Goal: Information Seeking & Learning: Learn about a topic

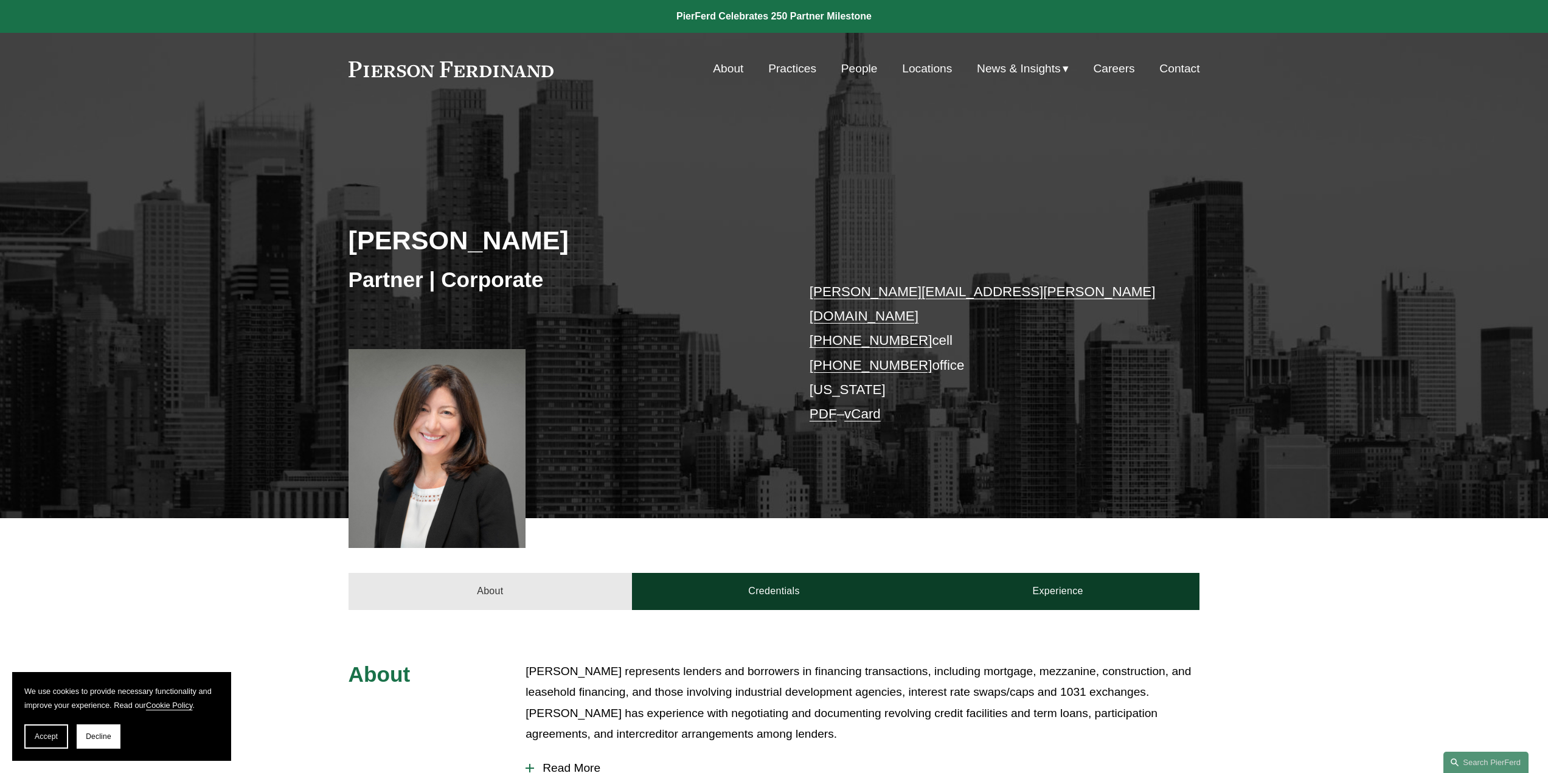
click at [509, 365] on link "About" at bounding box center [491, 591] width 284 height 36
click at [702, 365] on link "Credentials" at bounding box center [774, 591] width 284 height 36
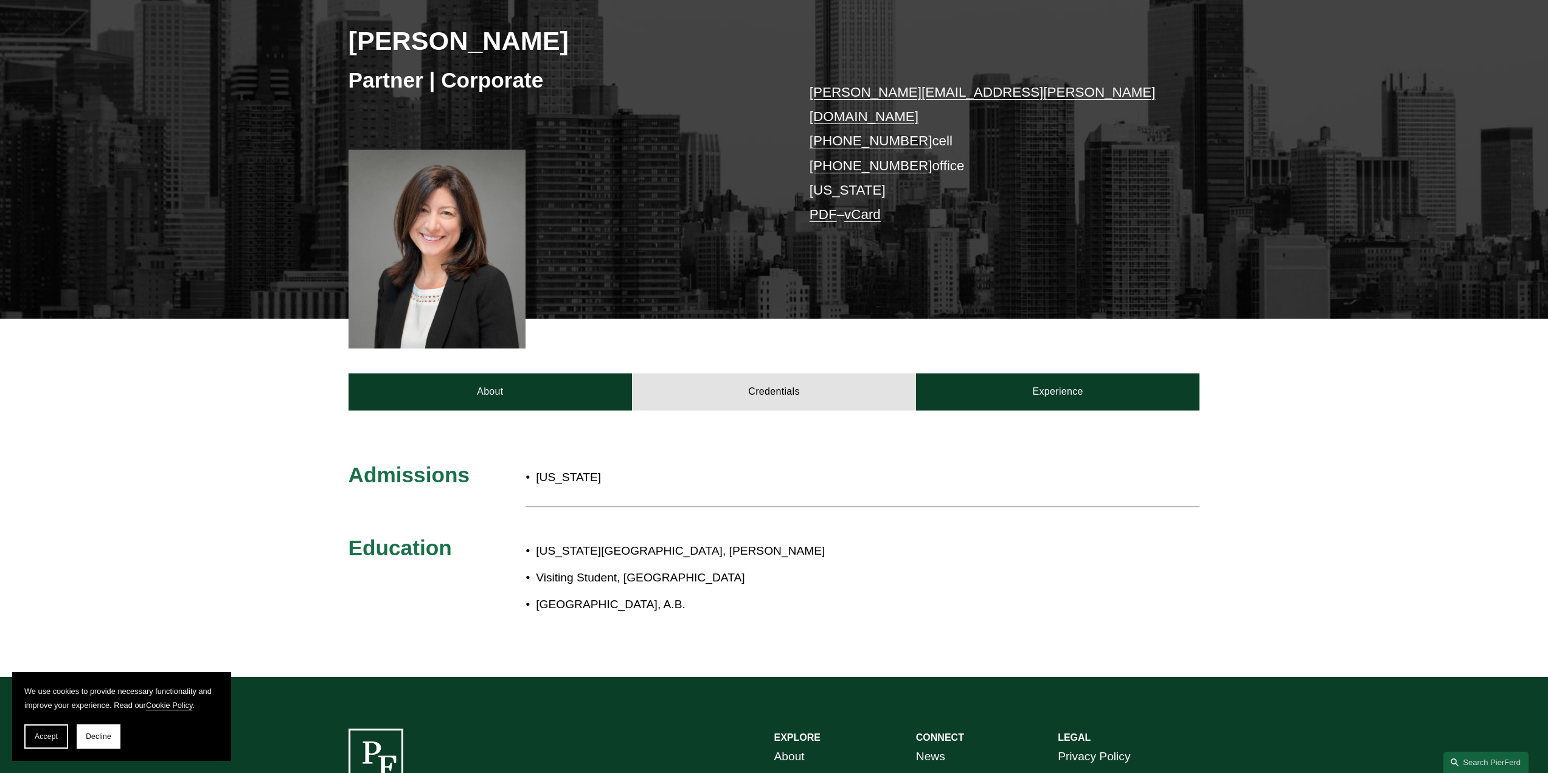
scroll to position [122, 0]
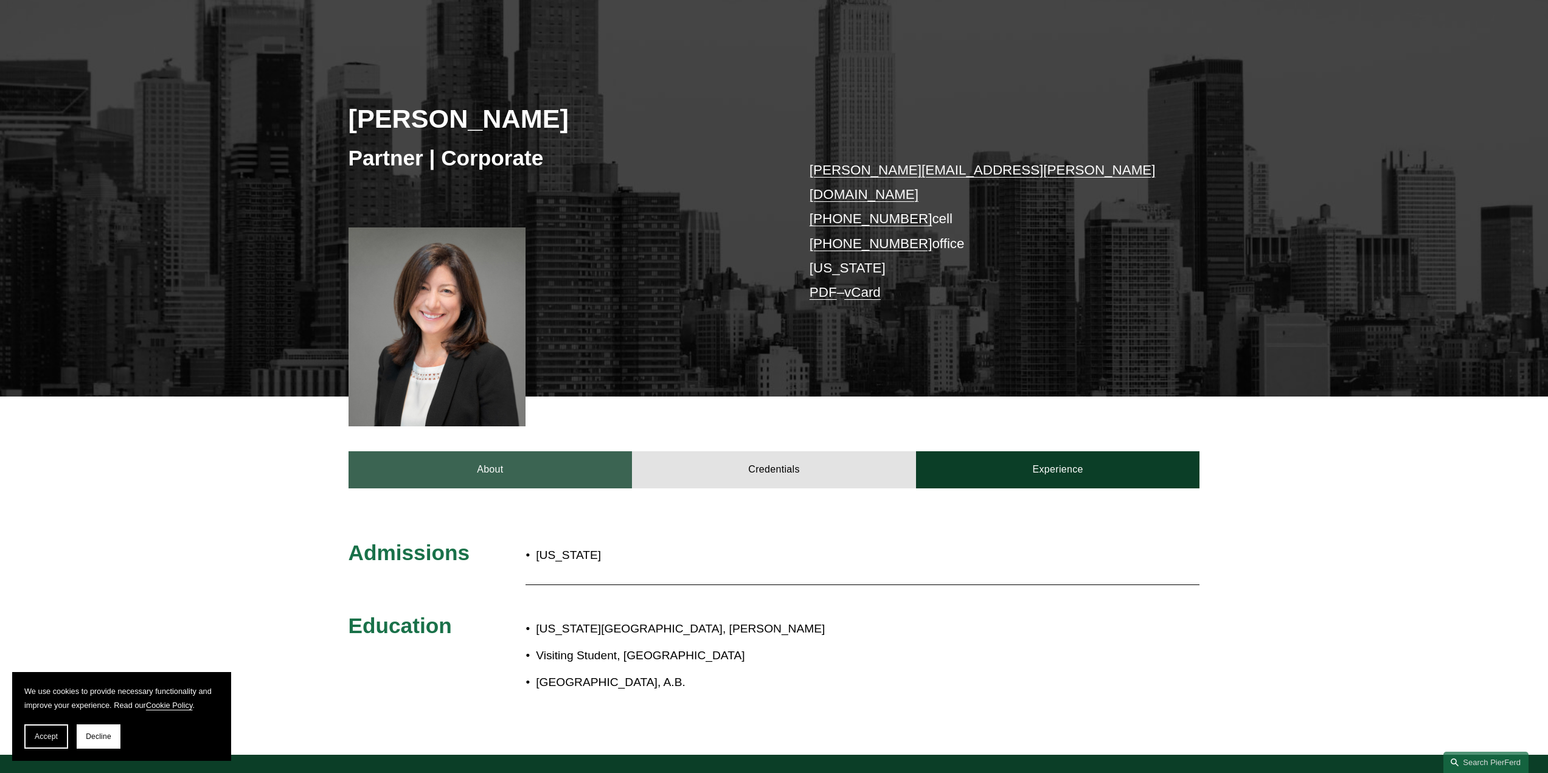
click at [571, 365] on link "About" at bounding box center [491, 469] width 284 height 36
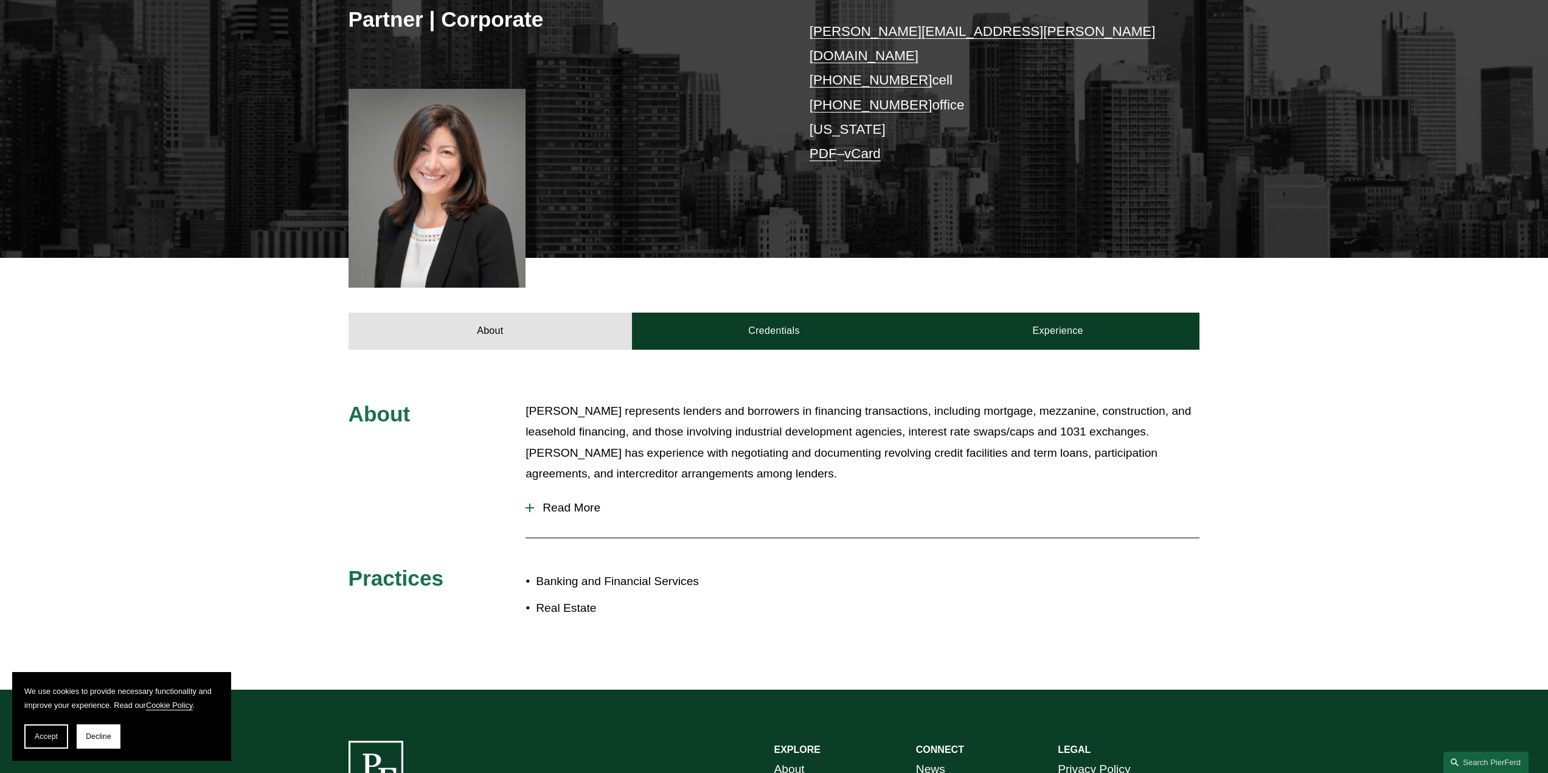
scroll to position [304, 0]
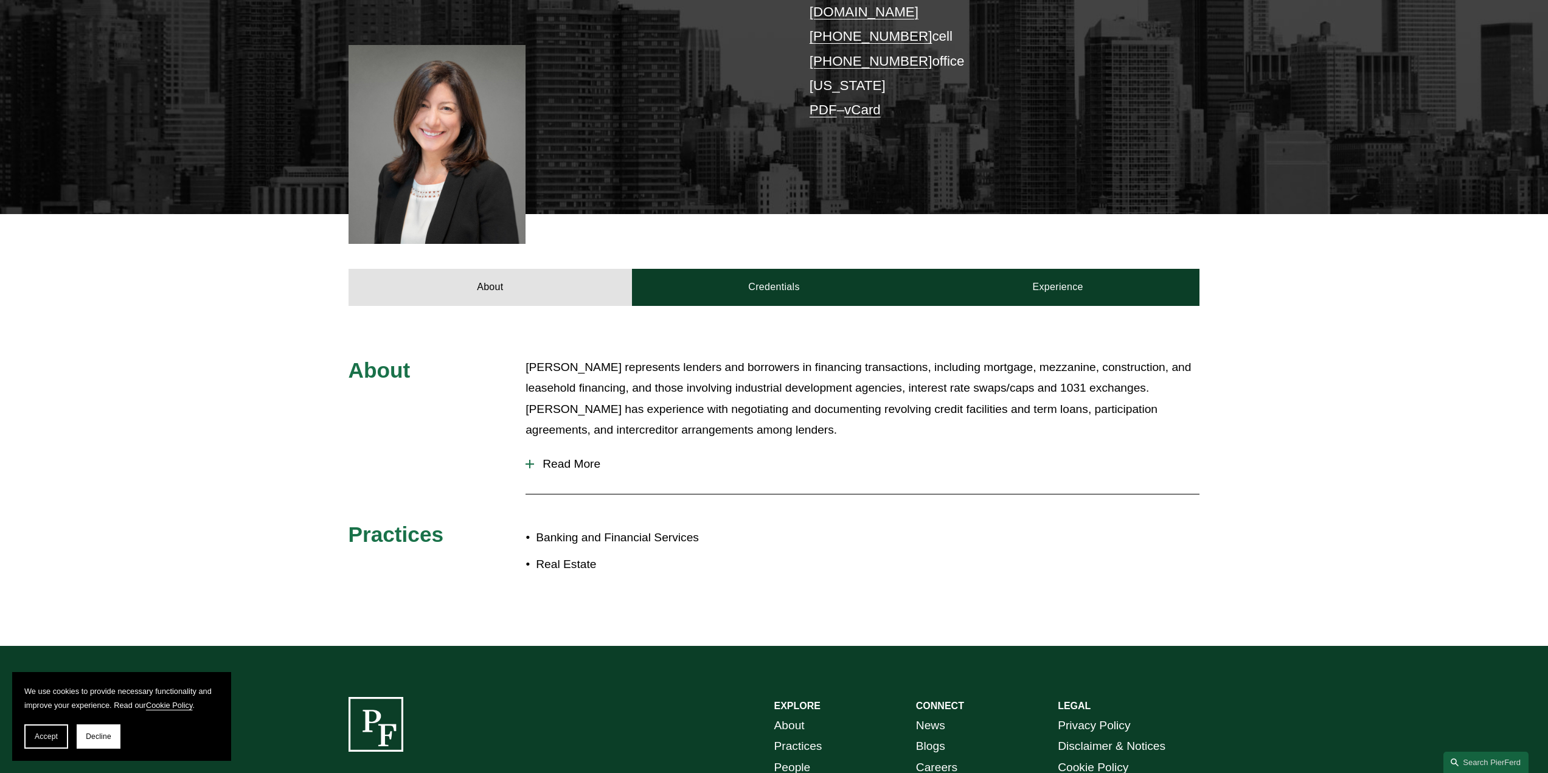
click at [615, 365] on button "Read More" at bounding box center [863, 464] width 674 height 32
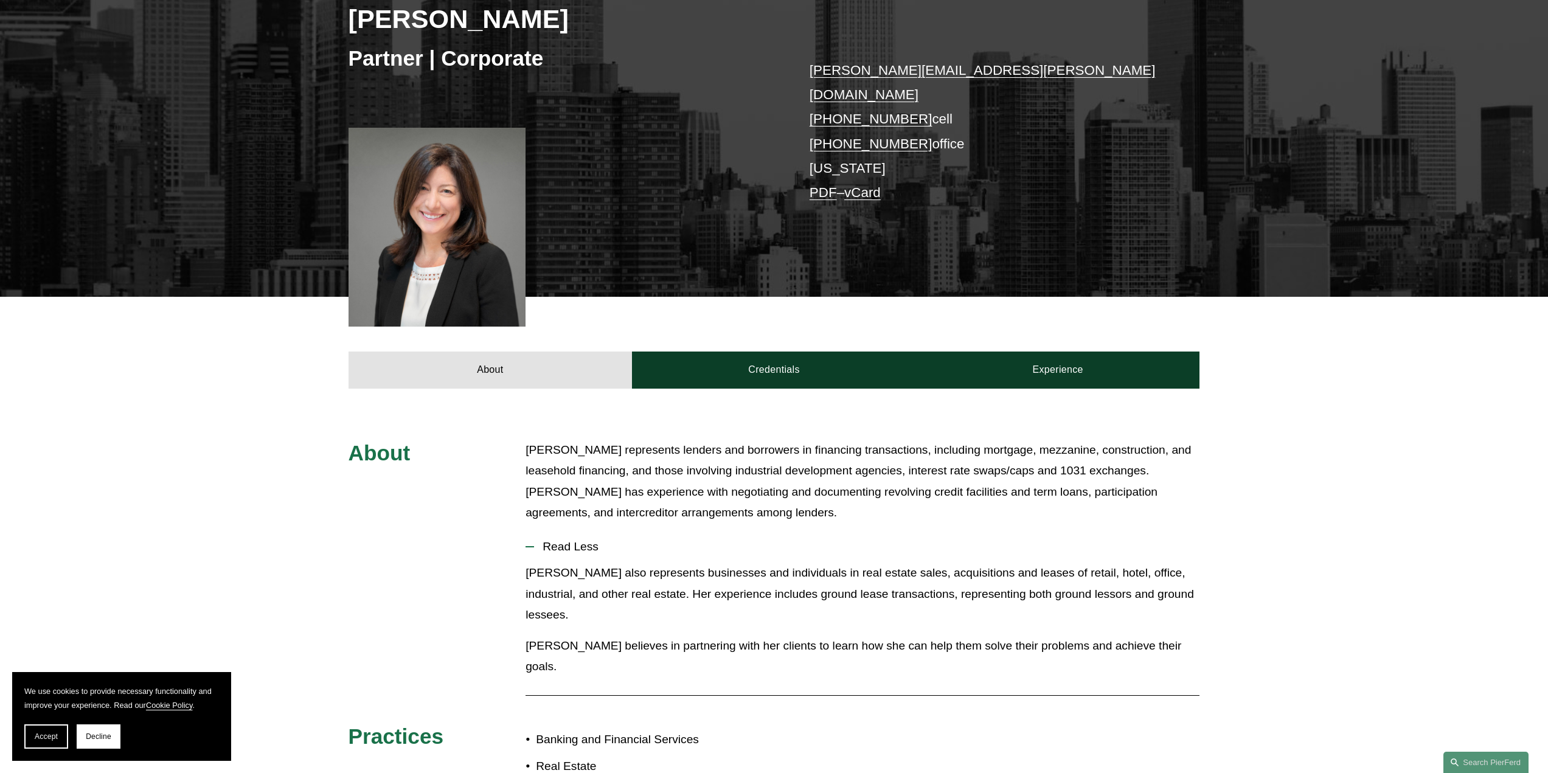
scroll to position [0, 0]
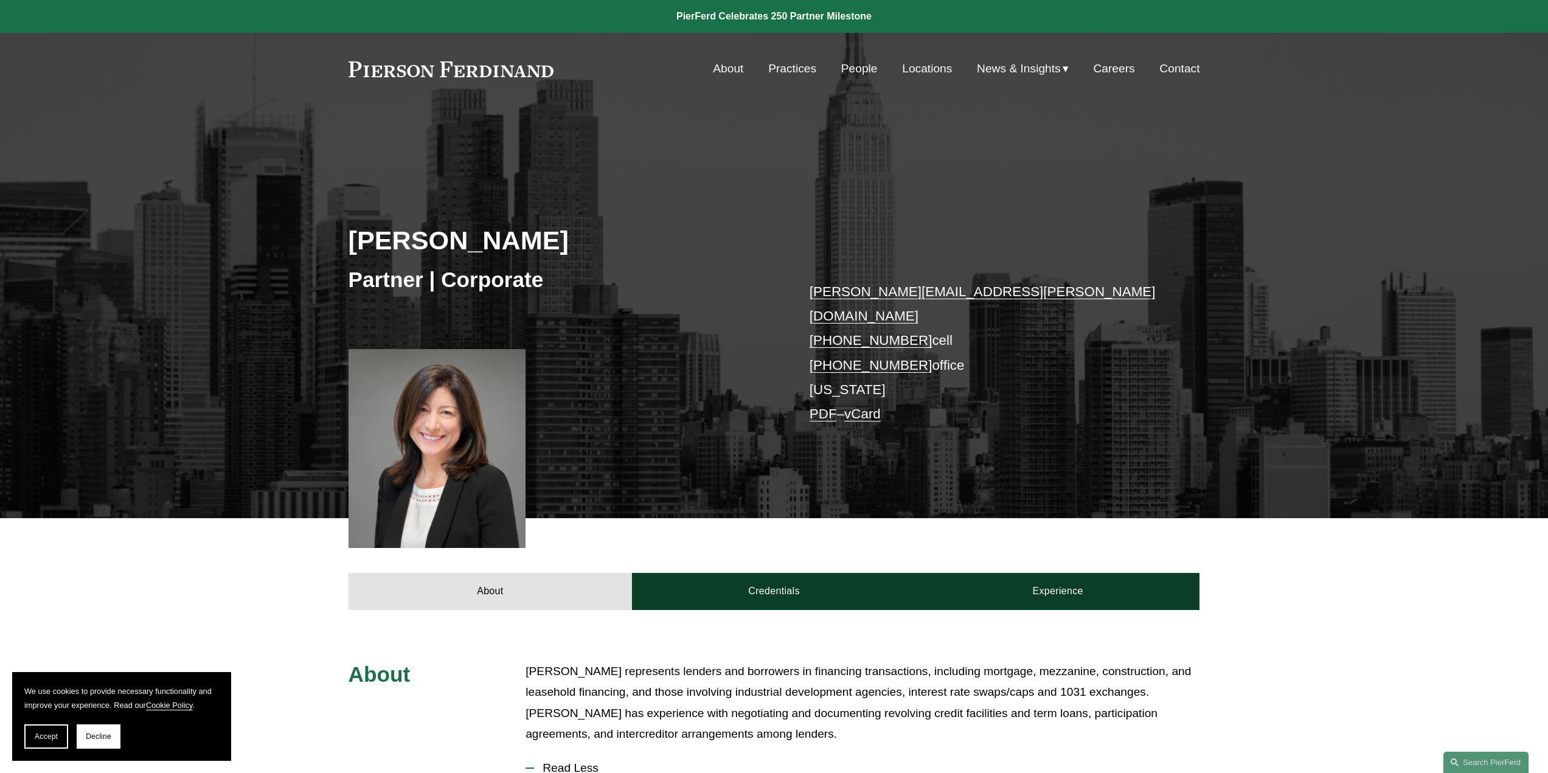
click at [764, 73] on link "People" at bounding box center [859, 68] width 36 height 23
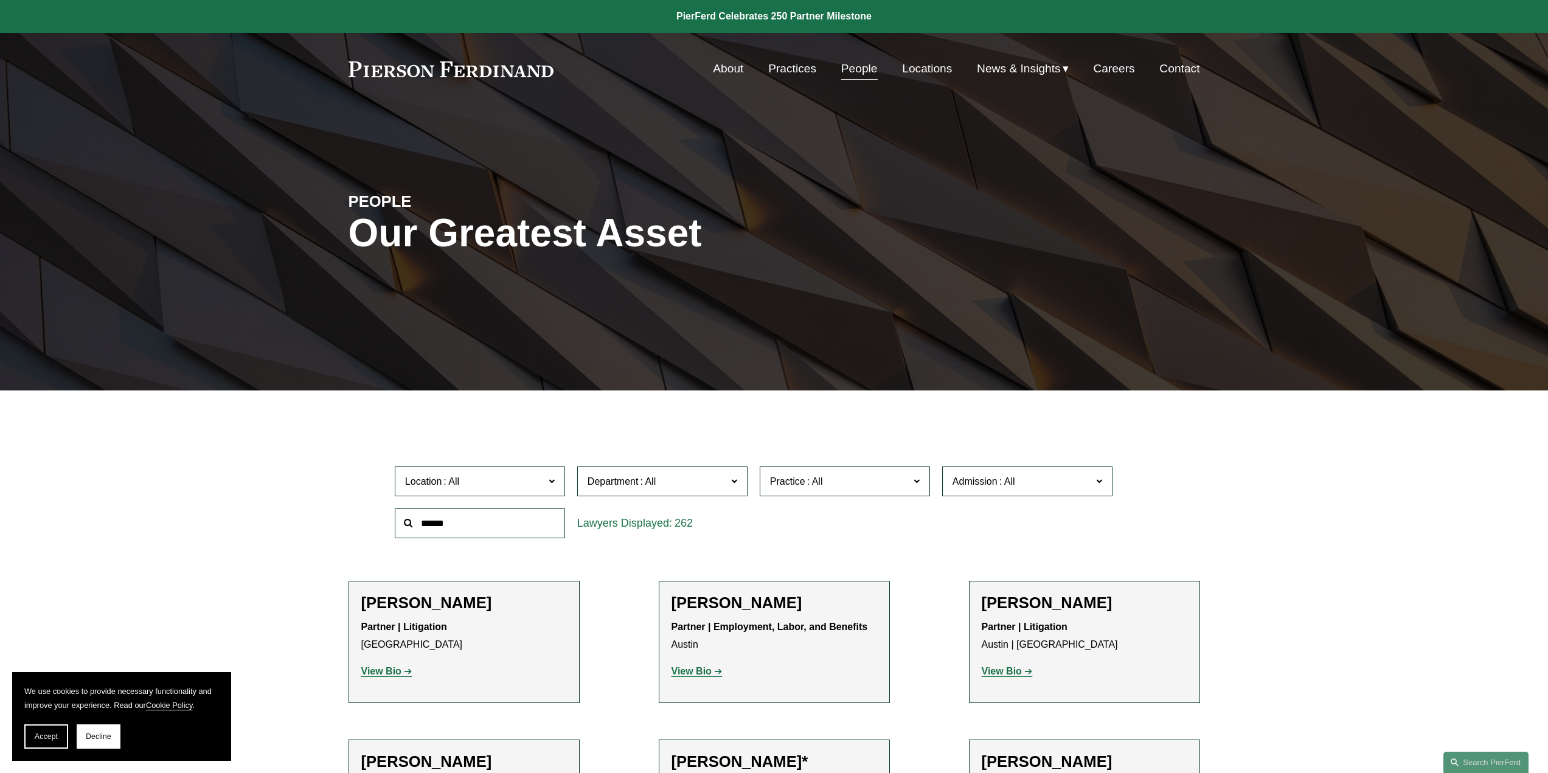
click at [642, 483] on span at bounding box center [647, 481] width 19 height 10
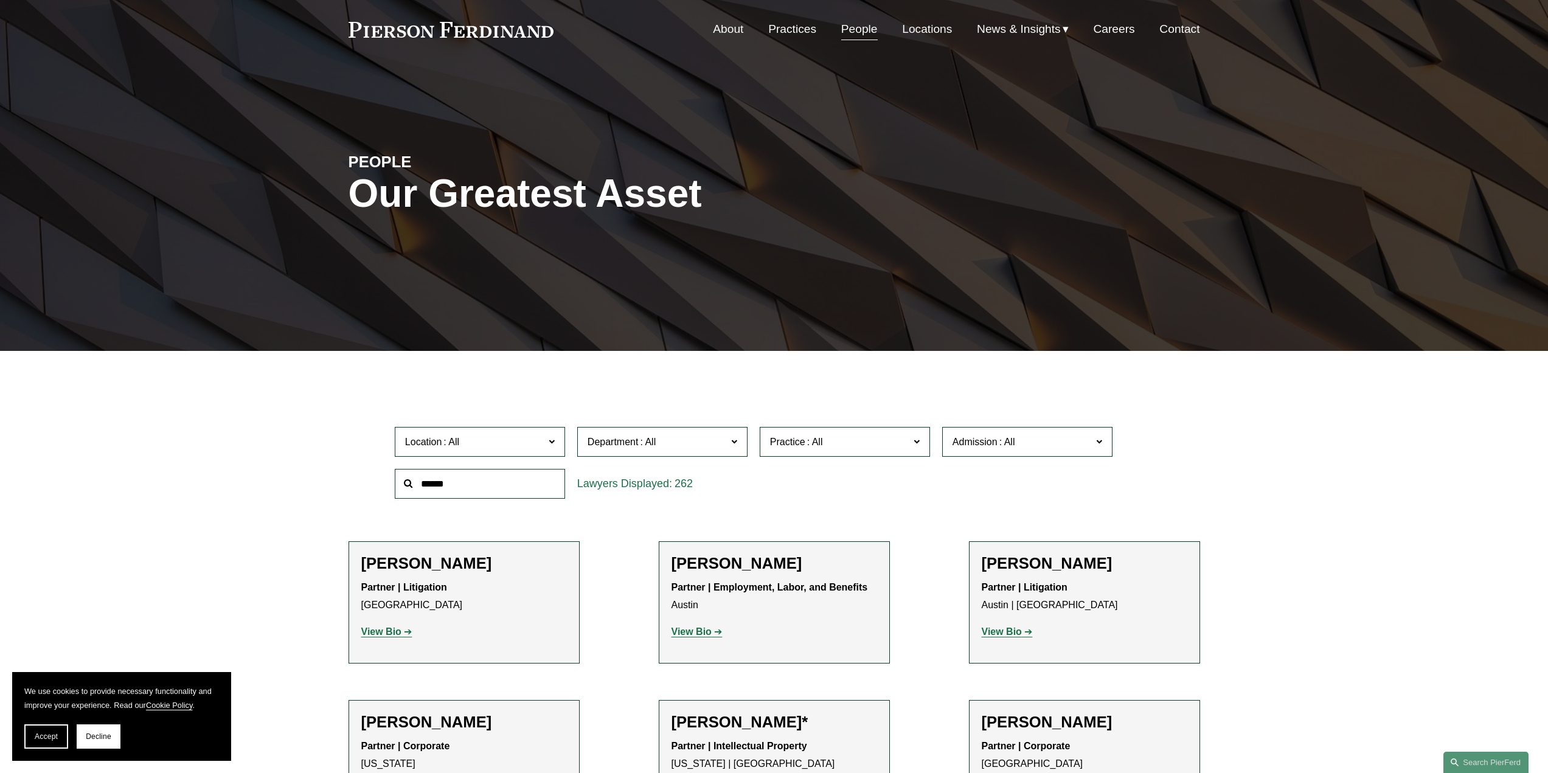
scroll to position [61, 0]
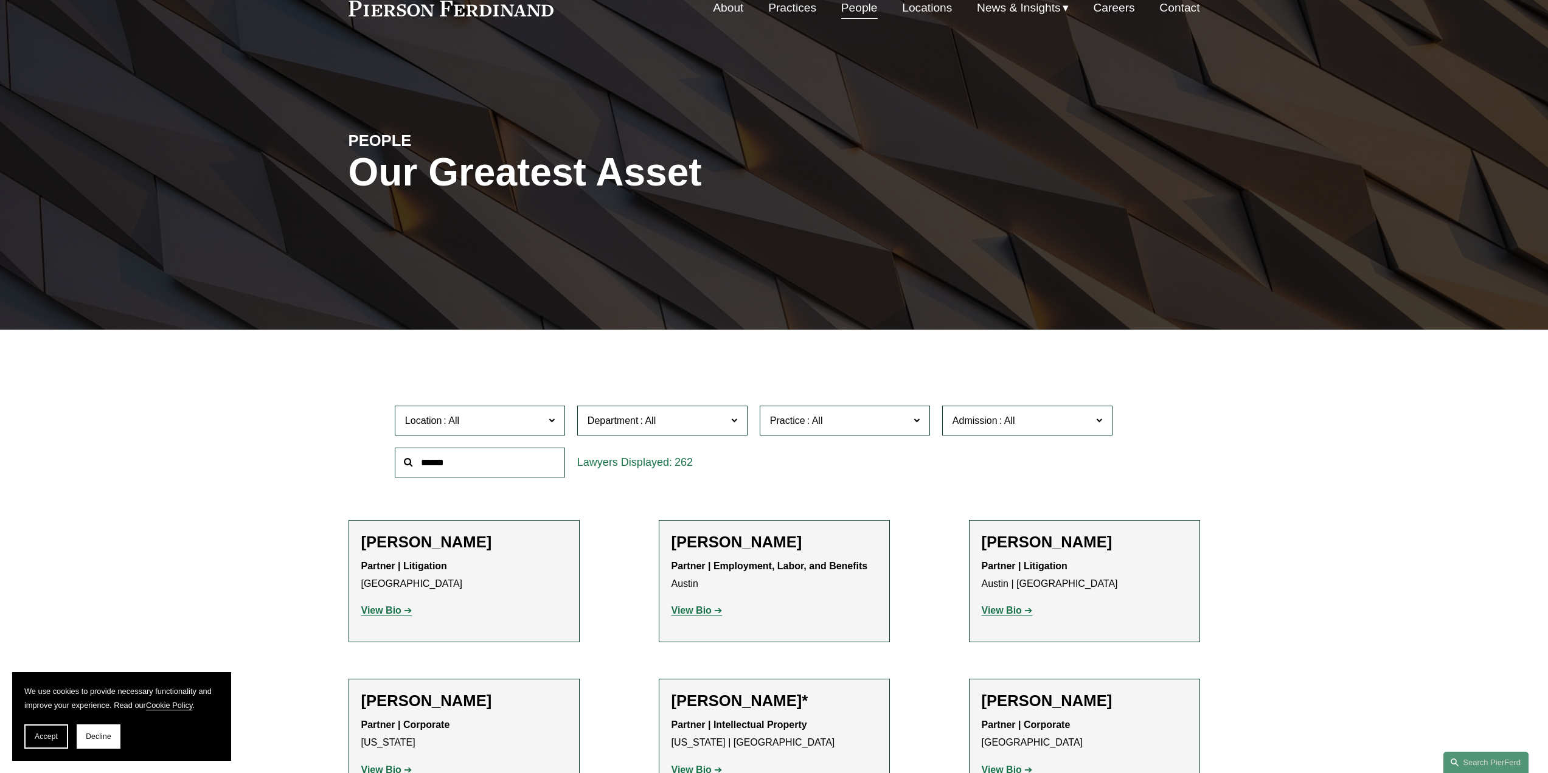
click at [520, 413] on label "Location" at bounding box center [480, 421] width 170 height 30
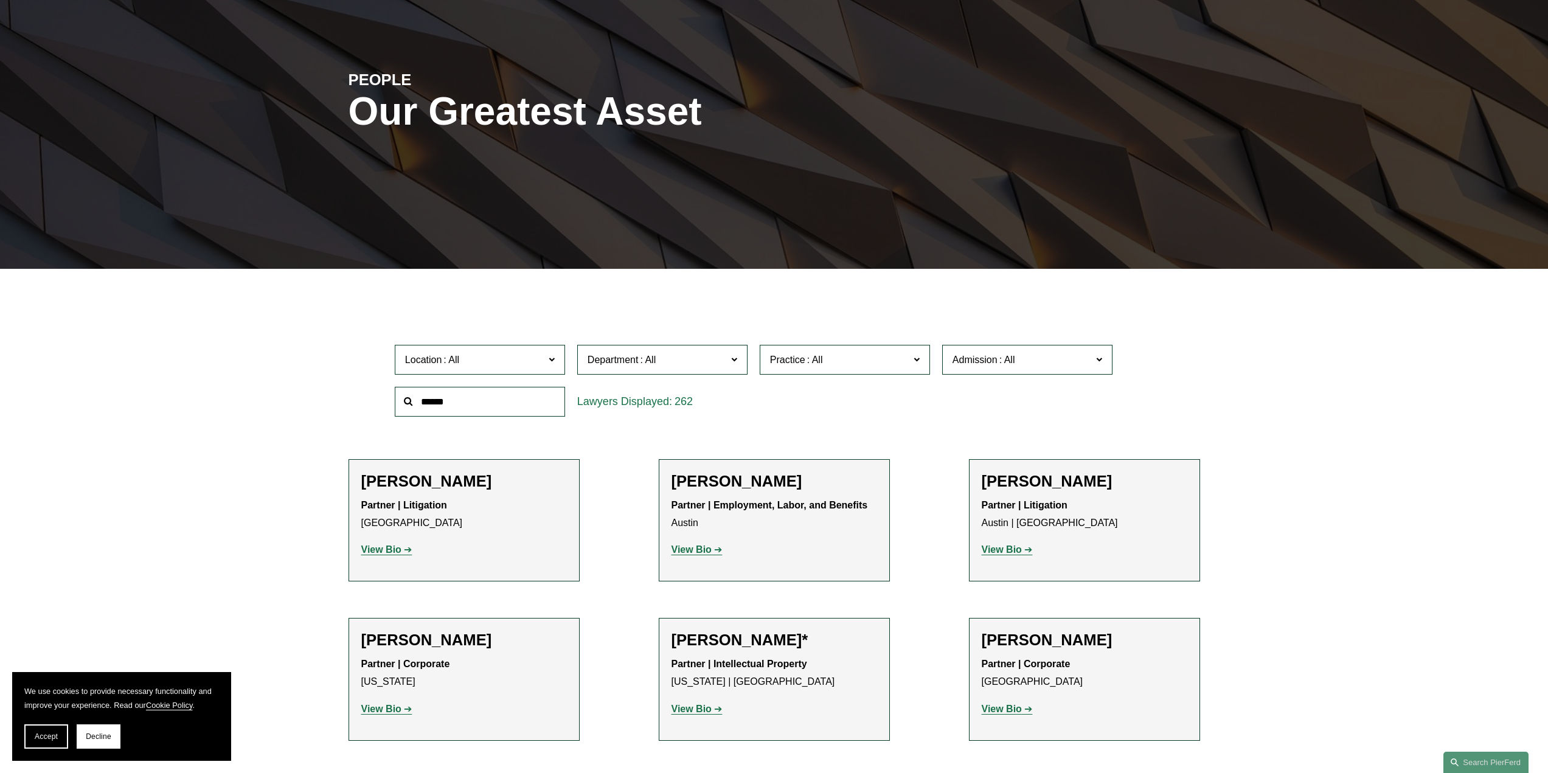
click at [0, 0] on link "Corporate" at bounding box center [0, 0] width 0 height 0
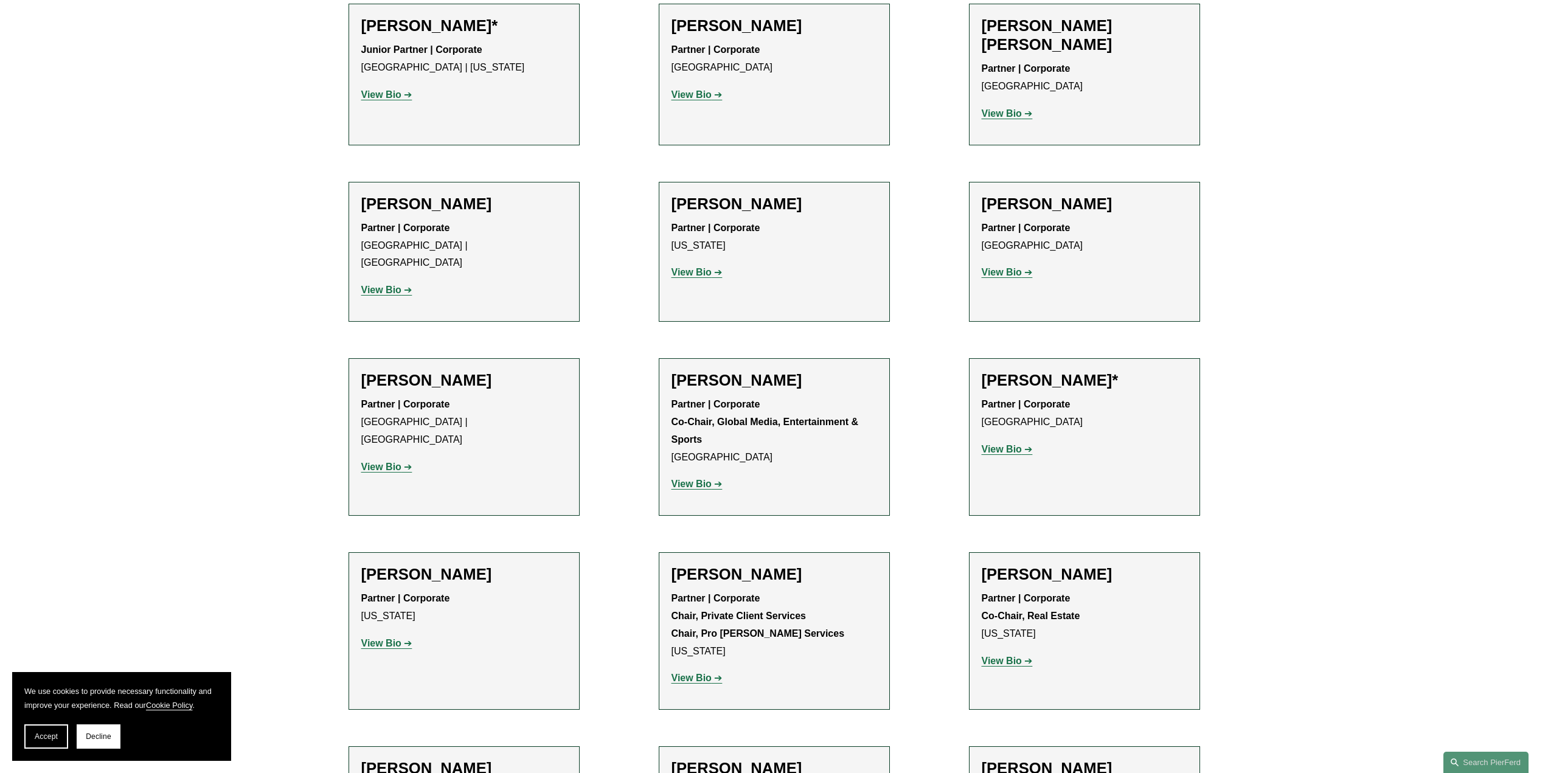
scroll to position [5747, 0]
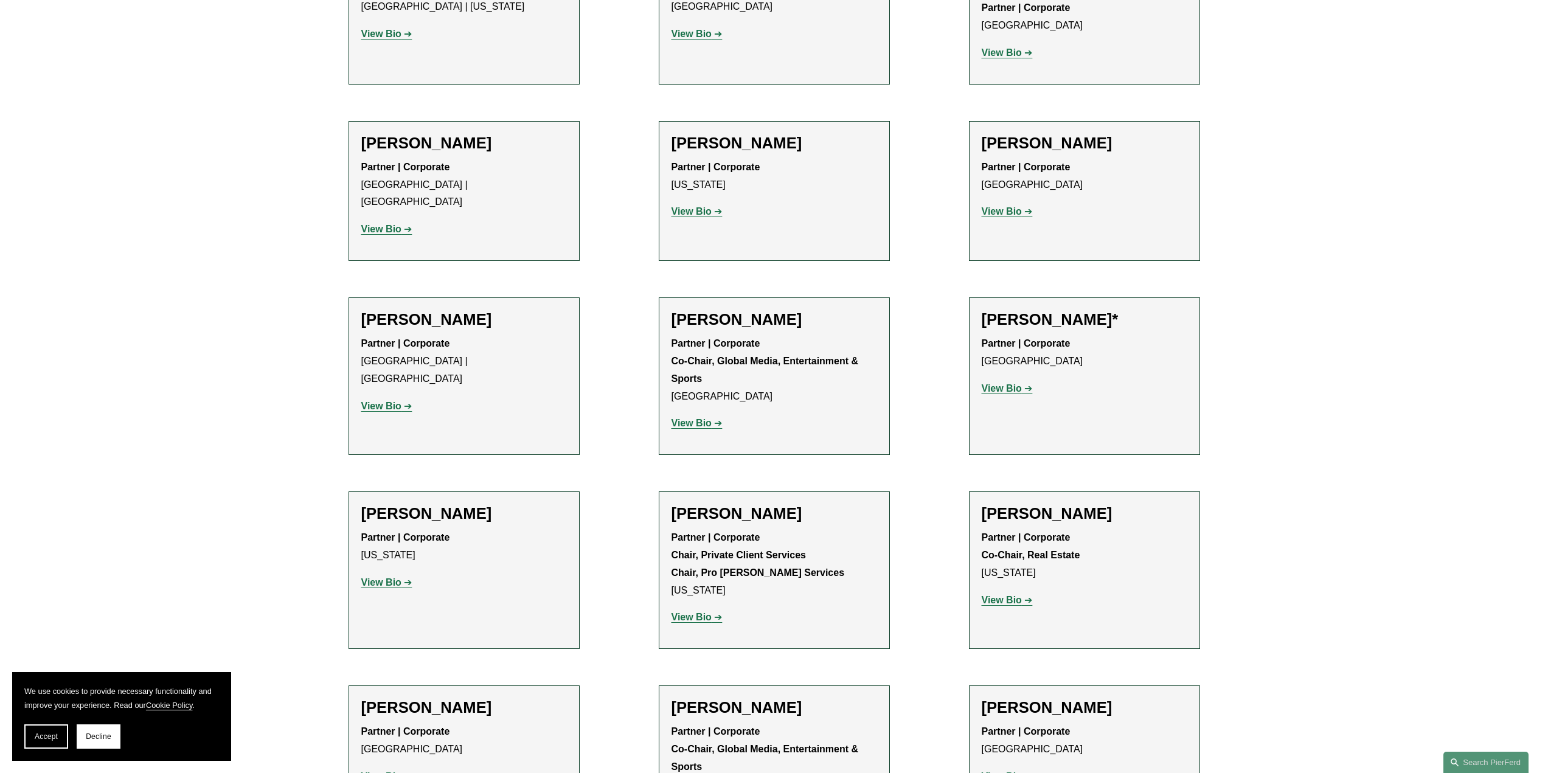
click at [1054, 532] on strong "Partner | Corporate Co-Chair, Real Estate" at bounding box center [1031, 546] width 99 height 28
click at [1029, 504] on h2 "[PERSON_NAME]" at bounding box center [1085, 513] width 206 height 19
click at [1015, 592] on p "View Bio" at bounding box center [1085, 601] width 206 height 18
click at [1015, 595] on strong "View Bio" at bounding box center [1002, 600] width 40 height 10
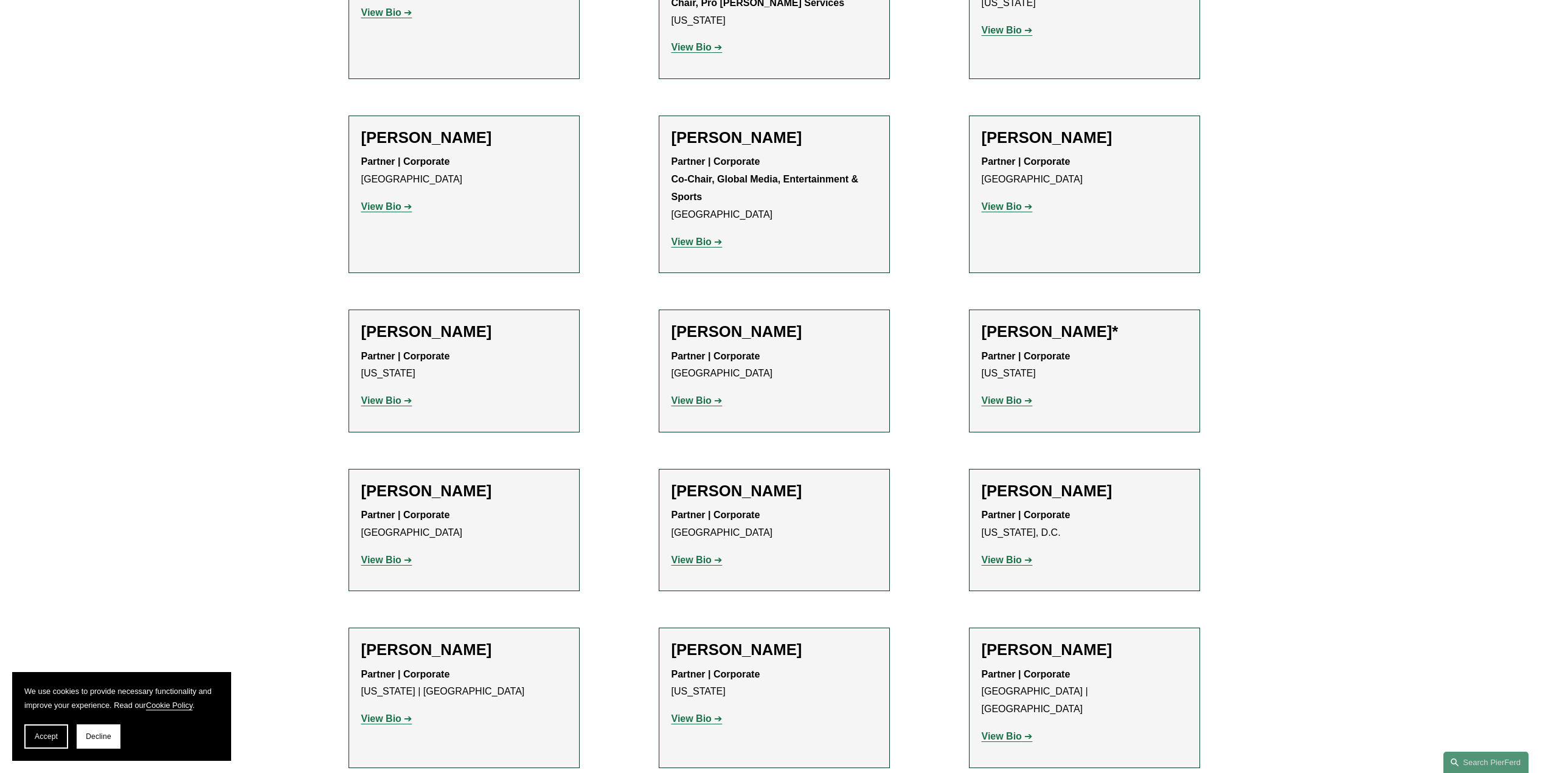
scroll to position [6538, 0]
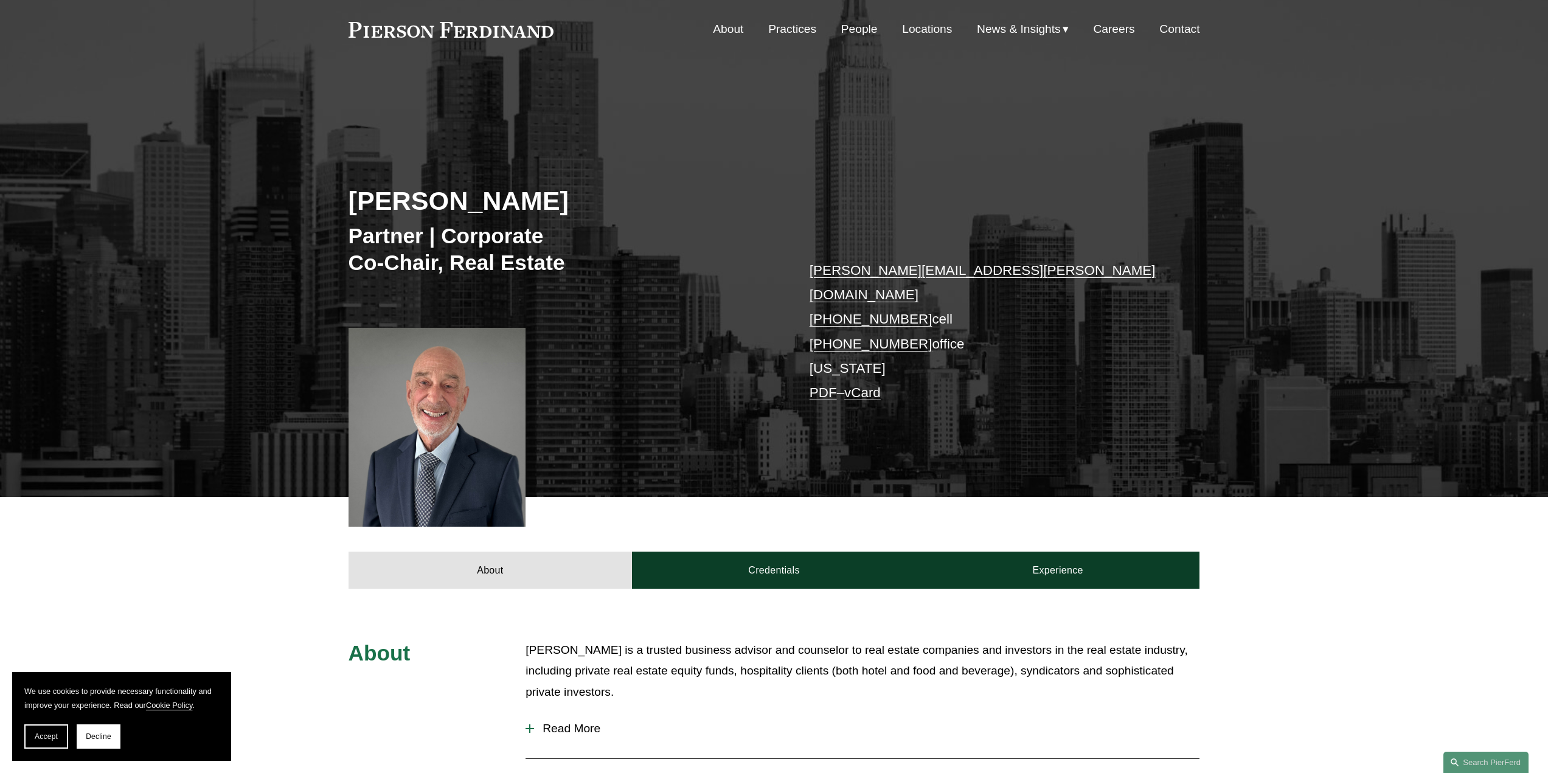
scroll to position [61, 0]
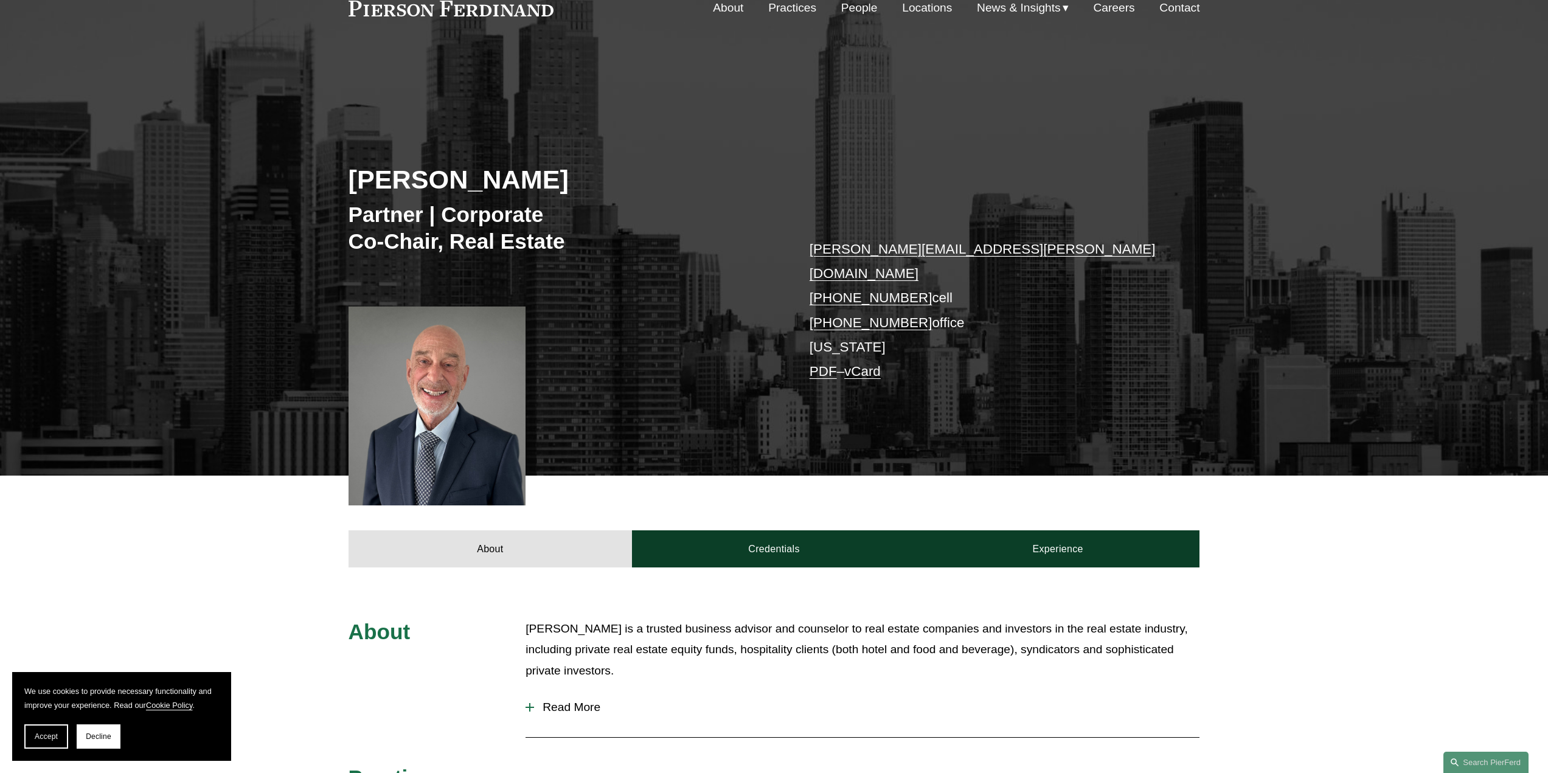
click at [440, 371] on div at bounding box center [438, 406] width 178 height 199
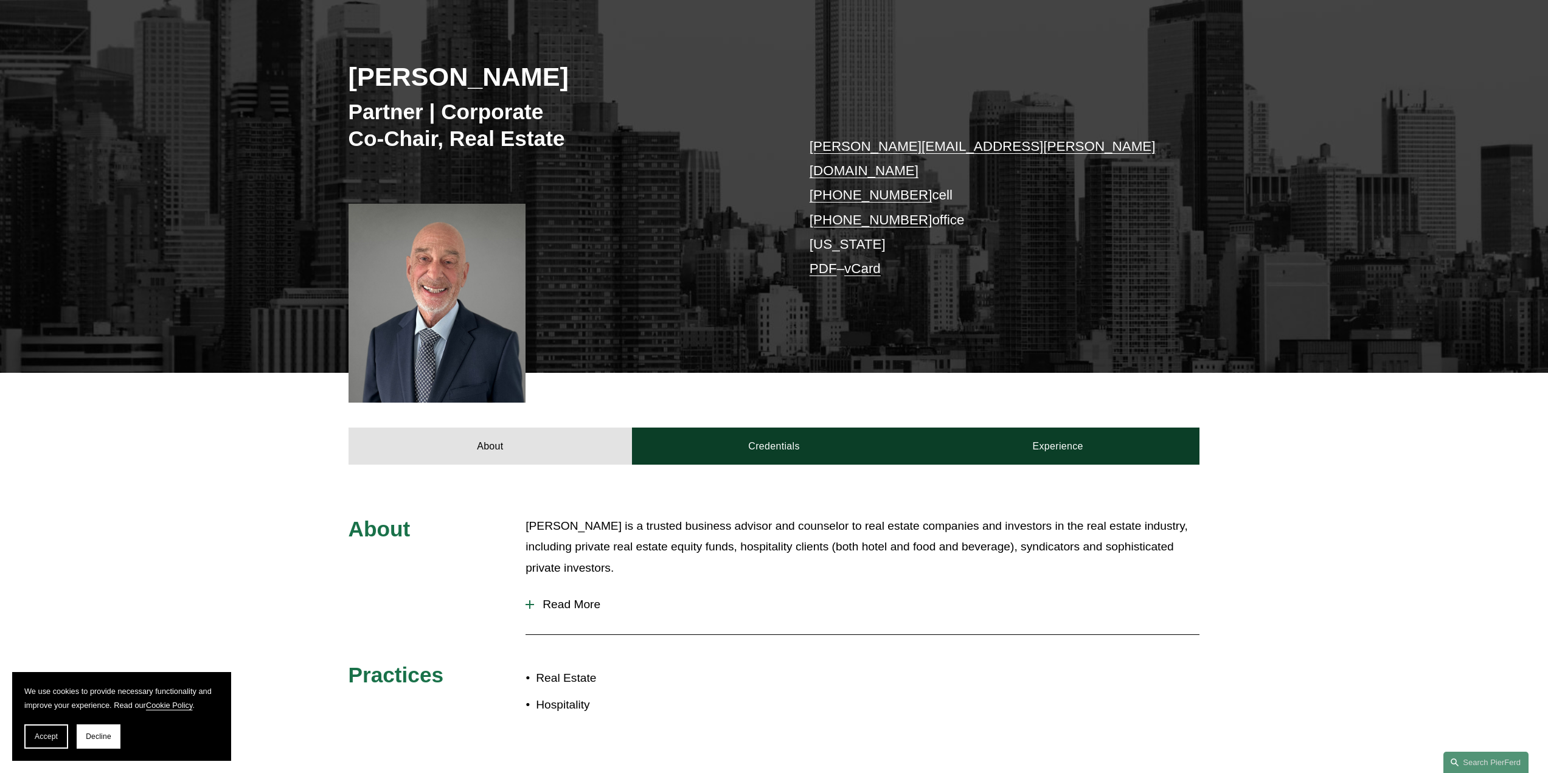
scroll to position [365, 0]
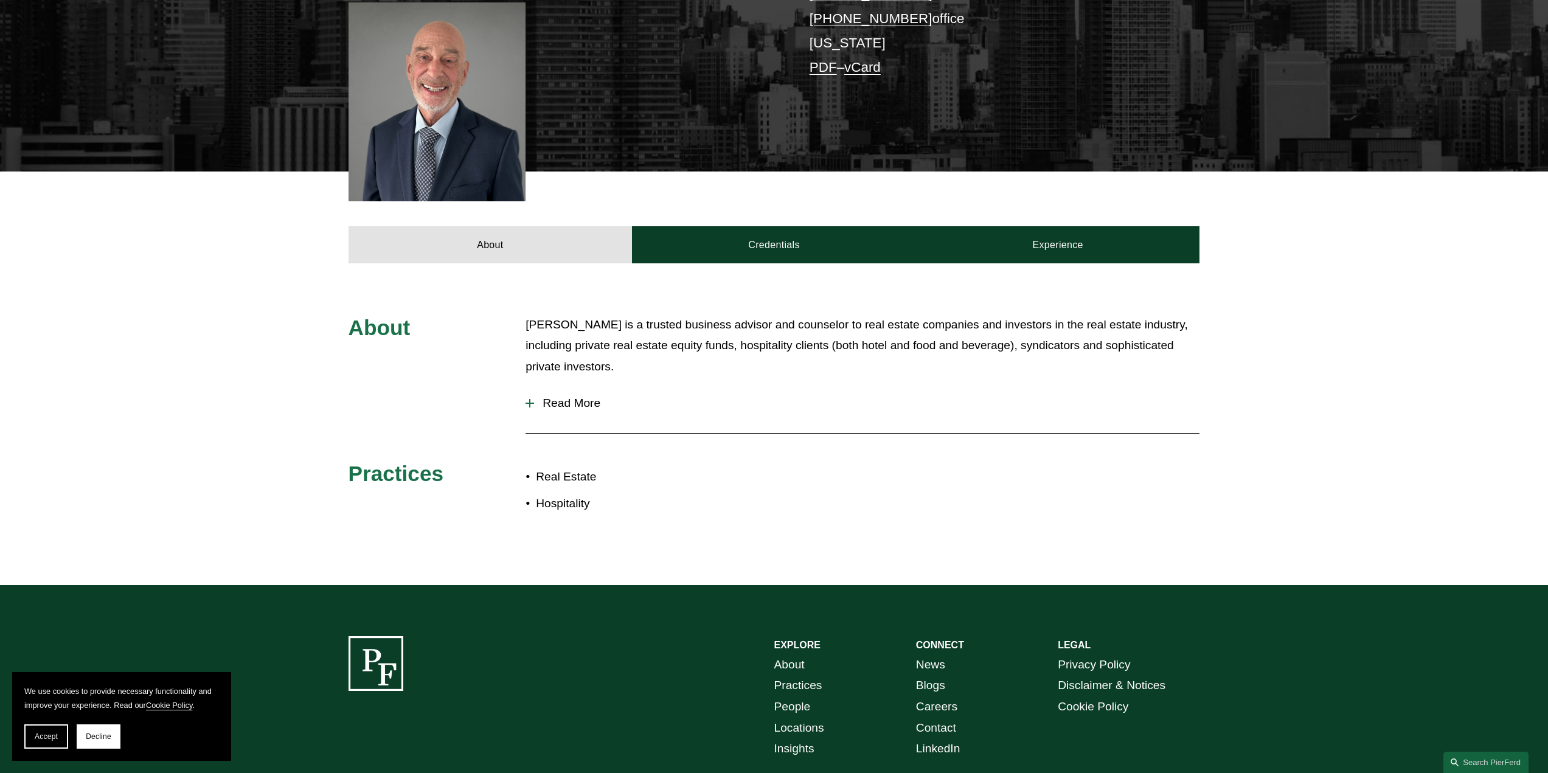
click at [589, 397] on span "Read More" at bounding box center [866, 403] width 665 height 13
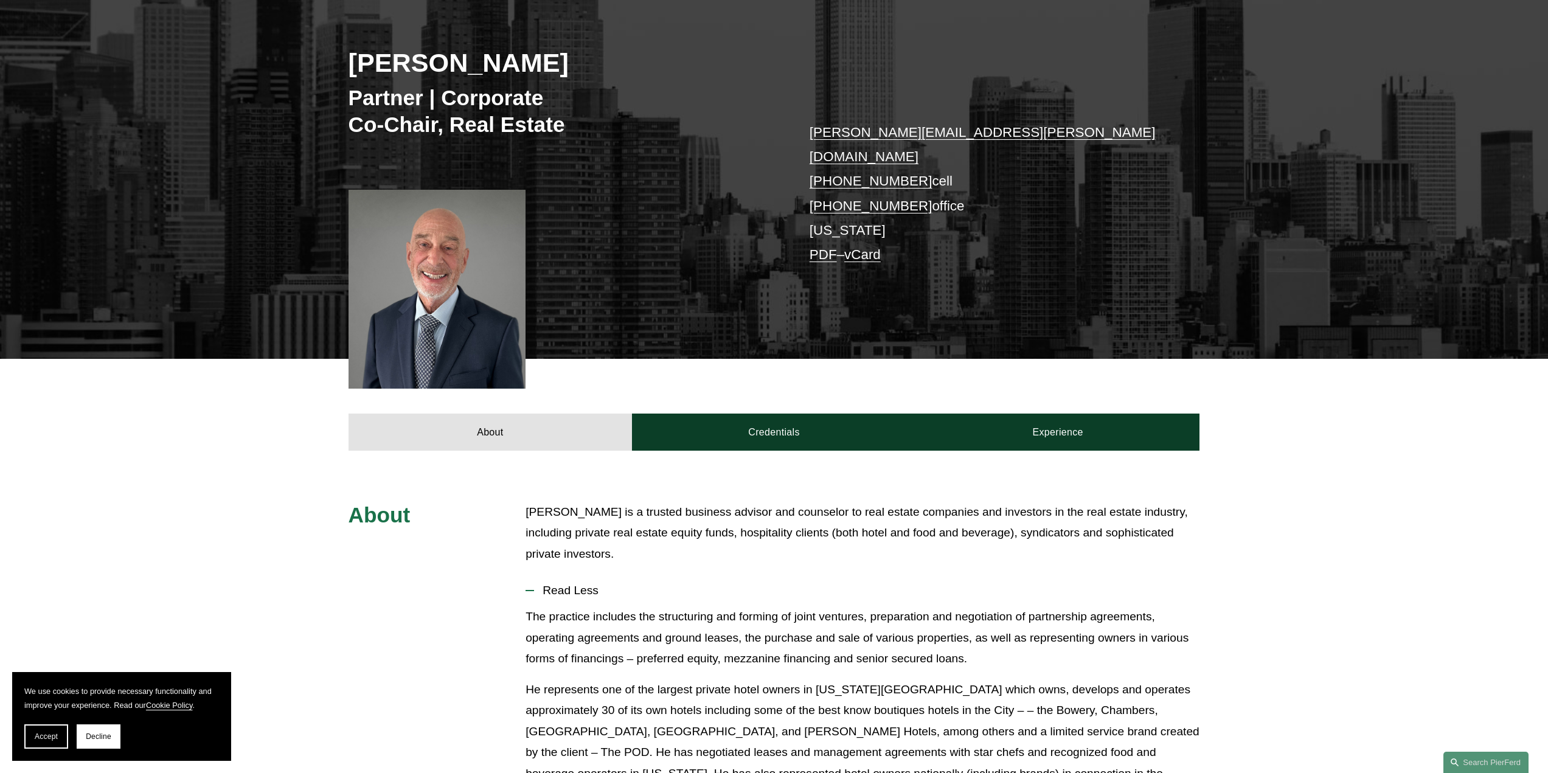
scroll to position [0, 0]
